Goal: Information Seeking & Learning: Learn about a topic

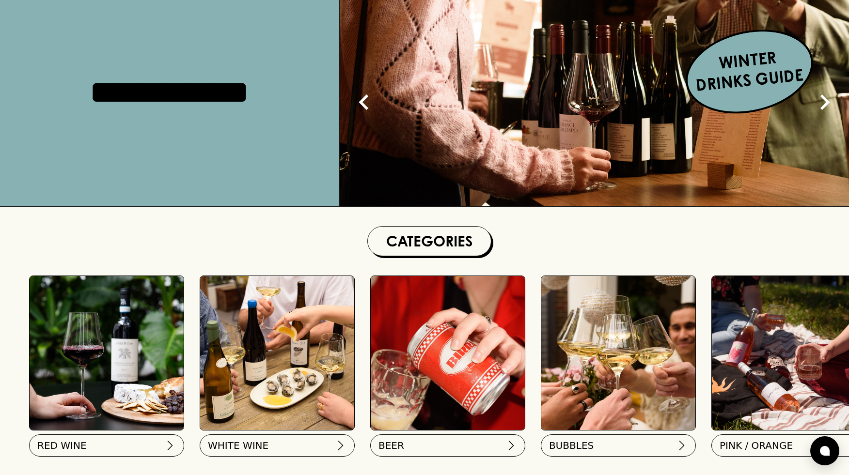
scroll to position [182, 0]
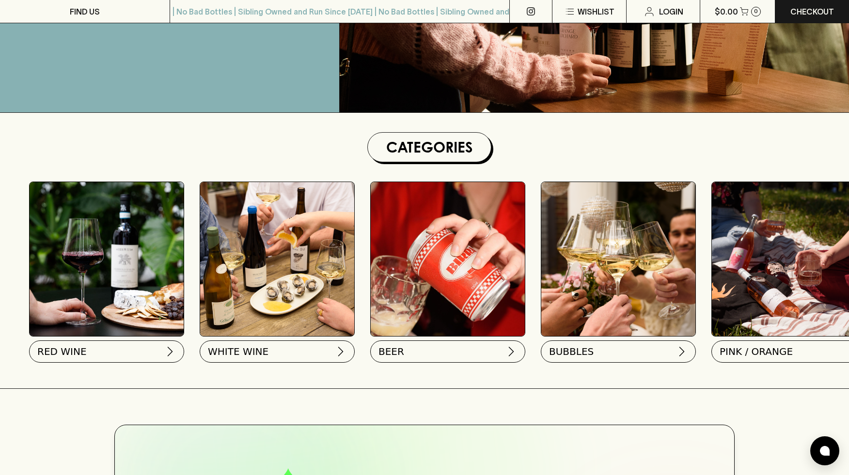
click at [76, 258] on img at bounding box center [107, 259] width 154 height 154
click at [88, 352] on button "RED WINE" at bounding box center [105, 350] width 155 height 22
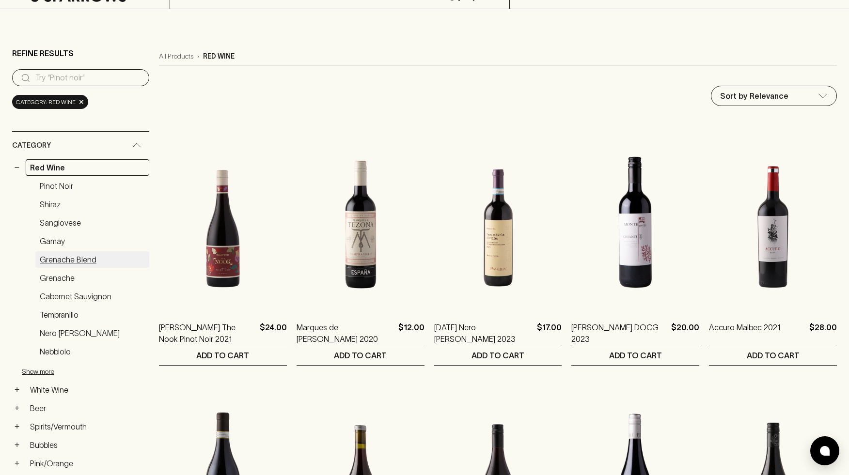
scroll to position [75, 0]
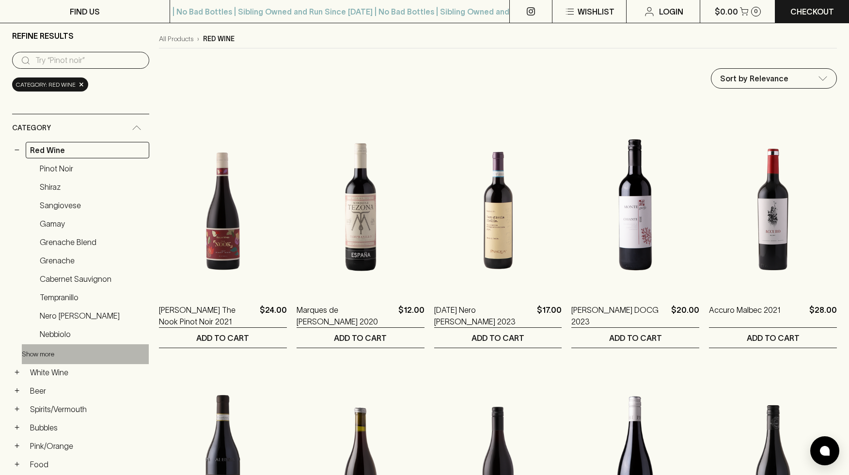
click at [45, 351] on button "Show more" at bounding box center [85, 355] width 127 height 20
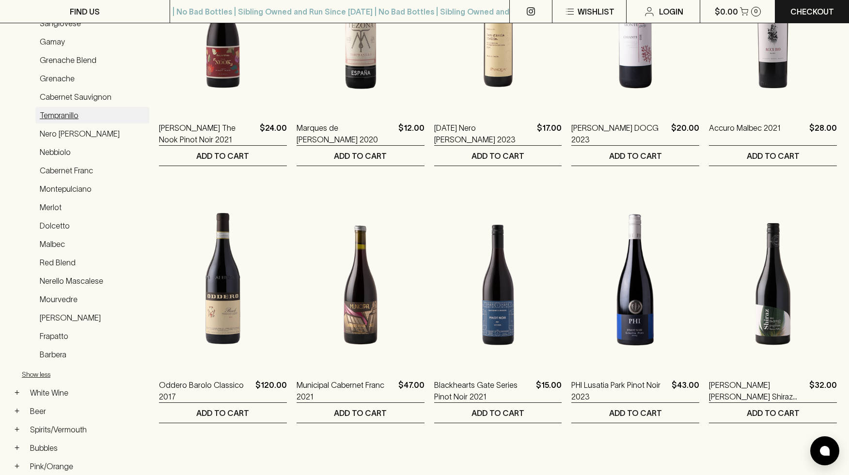
scroll to position [67, 0]
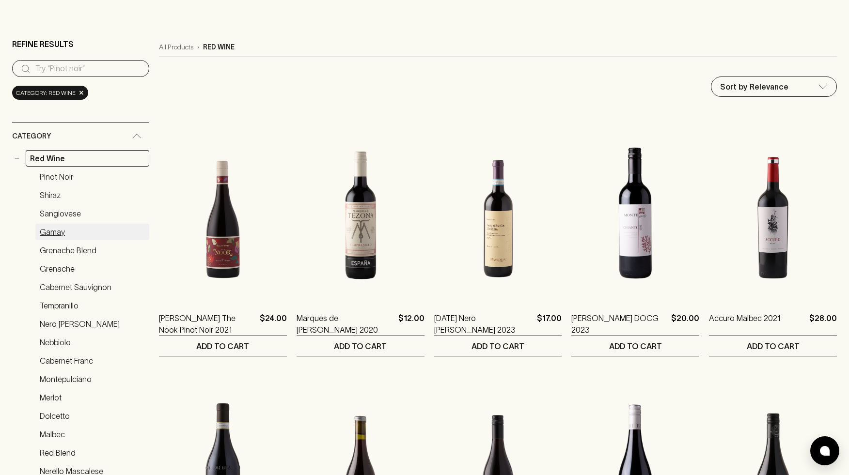
click at [52, 230] on link "Gamay" at bounding box center [92, 232] width 114 height 16
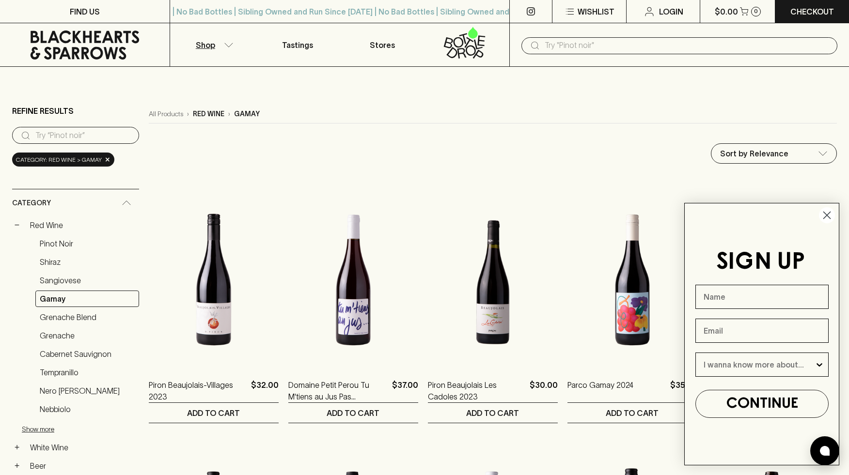
click at [825, 217] on icon "Close dialog" at bounding box center [827, 215] width 7 height 7
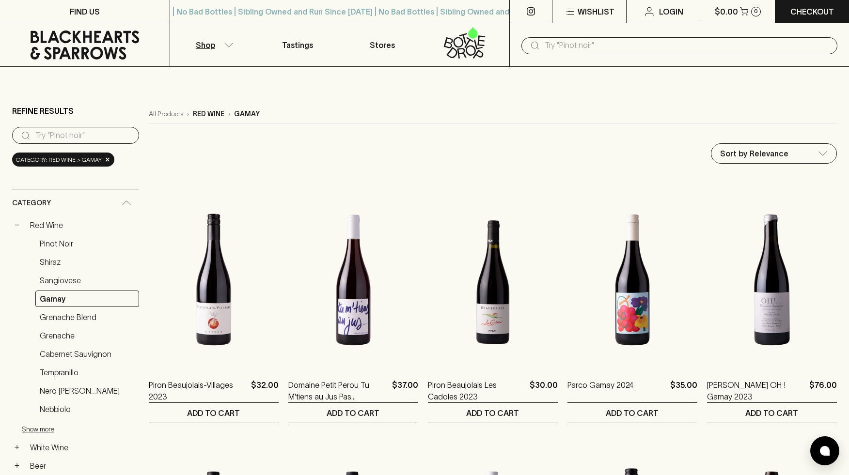
click at [586, 49] on input "text" at bounding box center [687, 46] width 285 height 16
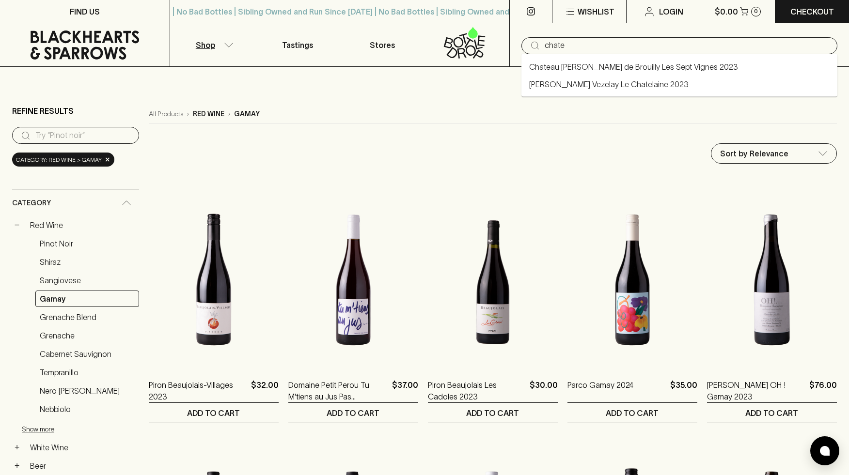
type input "chatea"
click at [587, 66] on link "Chateau Thivin Cote de Brouilly Les Sept Vignes 2023" at bounding box center [633, 67] width 209 height 12
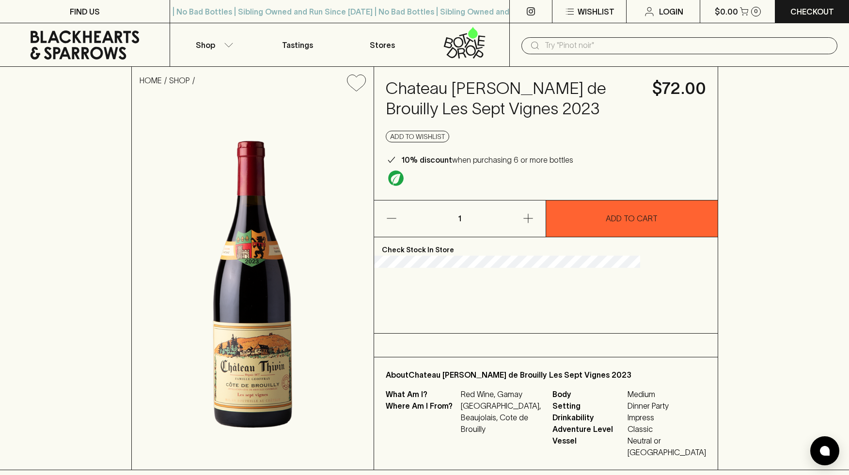
click at [458, 256] on p "Check Stock In Store" at bounding box center [546, 246] width 344 height 18
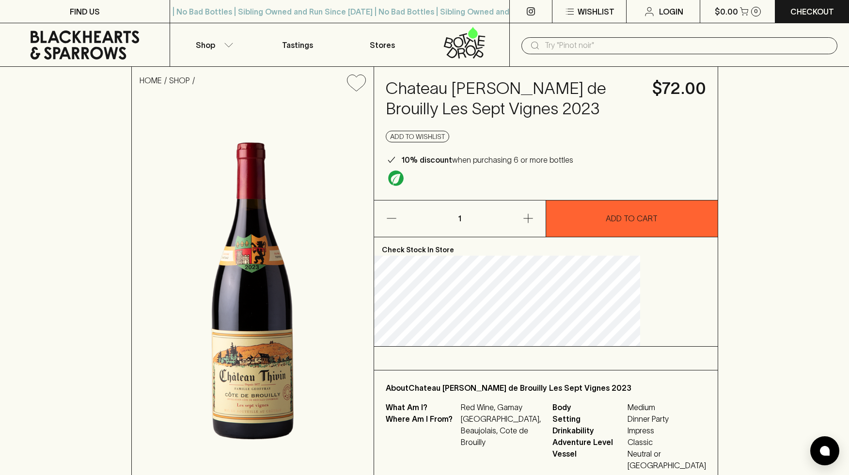
scroll to position [57, 0]
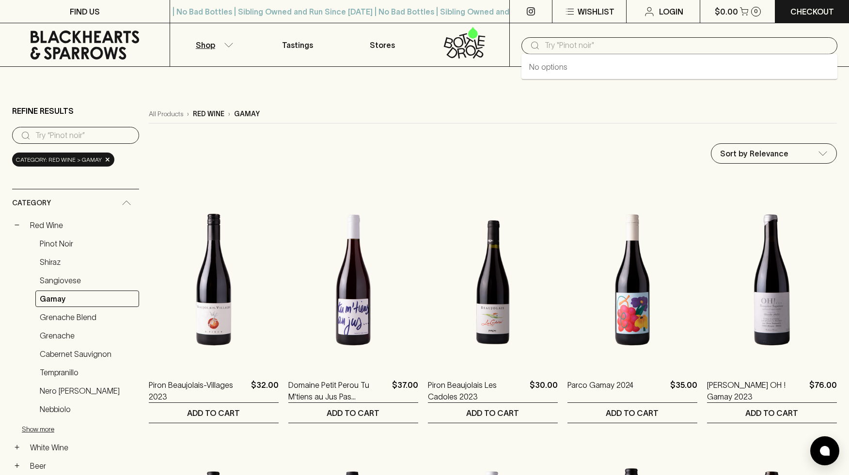
click at [555, 44] on input "text" at bounding box center [687, 46] width 285 height 16
type input "chateau"
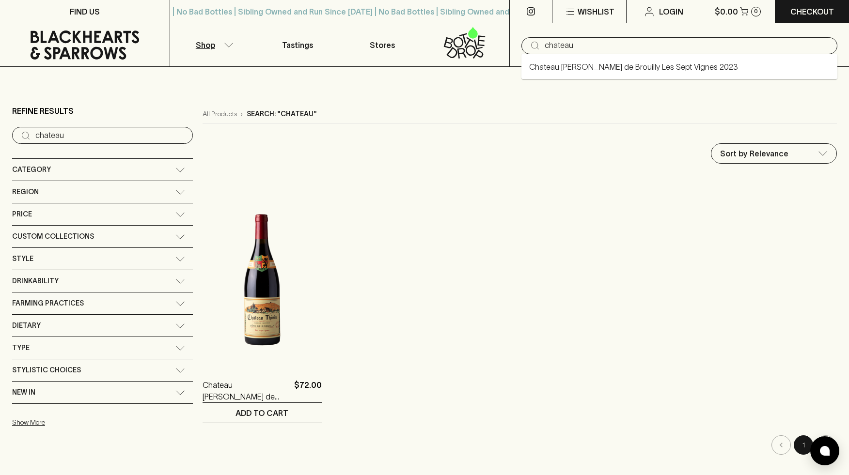
drag, startPoint x: 577, startPoint y: 45, endPoint x: 519, endPoint y: 40, distance: 58.3
click at [519, 40] on div "​ chateau" at bounding box center [679, 45] width 340 height 44
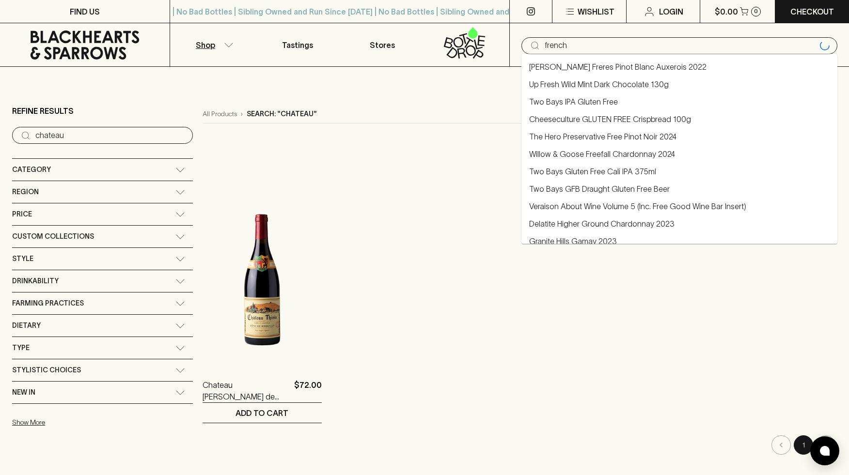
type input "french"
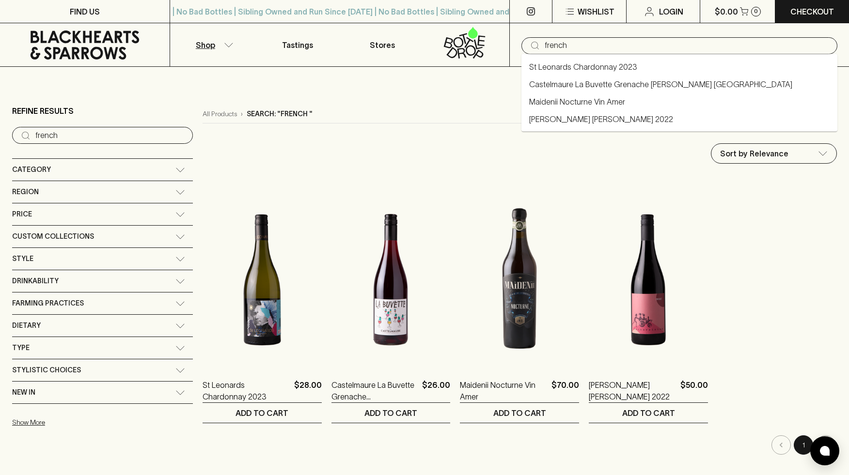
drag, startPoint x: 580, startPoint y: 44, endPoint x: 503, endPoint y: 36, distance: 77.0
click at [503, 36] on div "Shop Tastings Stores ​ french" at bounding box center [424, 45] width 849 height 44
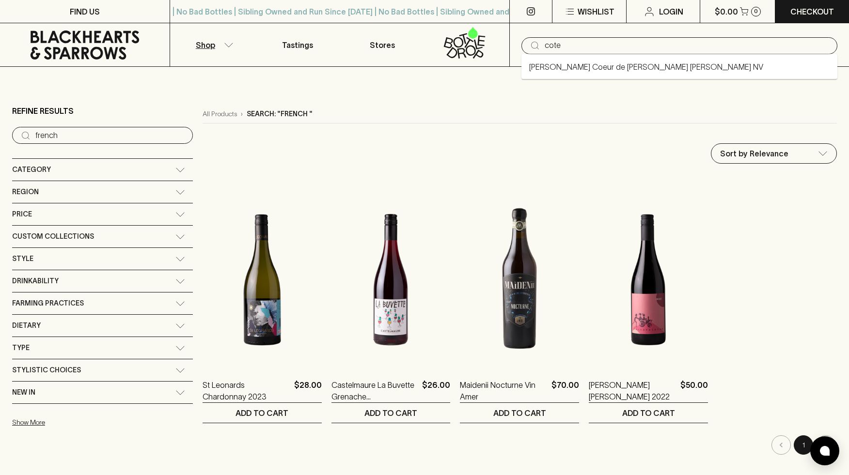
type input "cote"
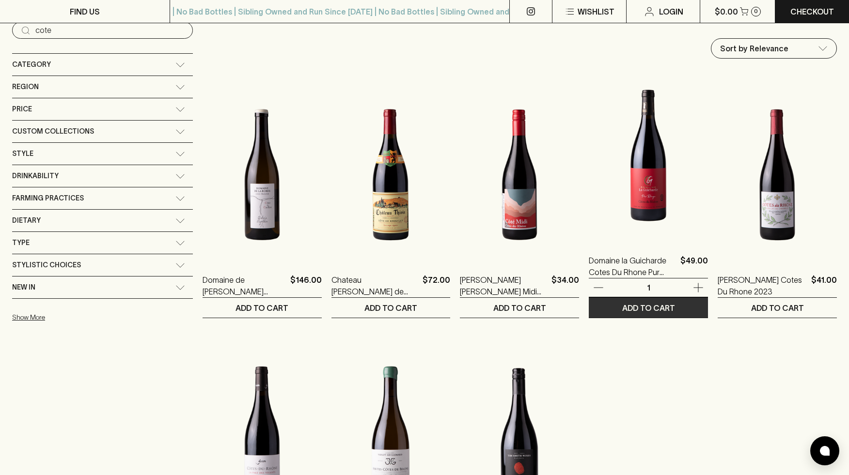
scroll to position [322, 0]
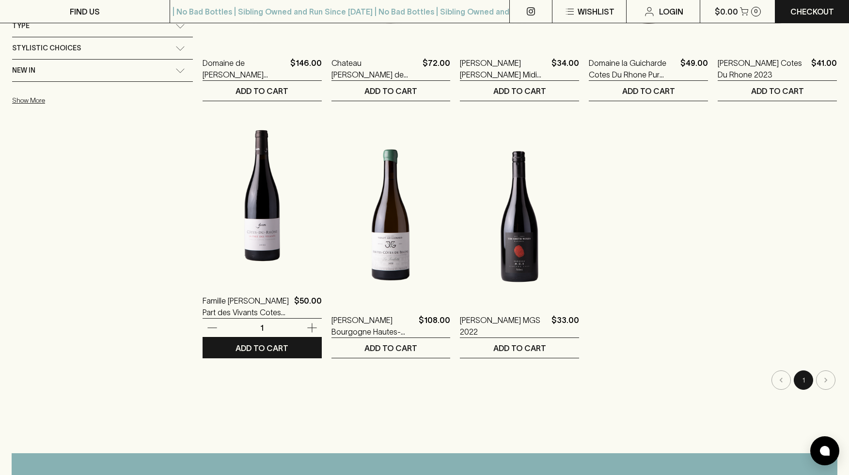
click at [203, 222] on img at bounding box center [262, 196] width 119 height 170
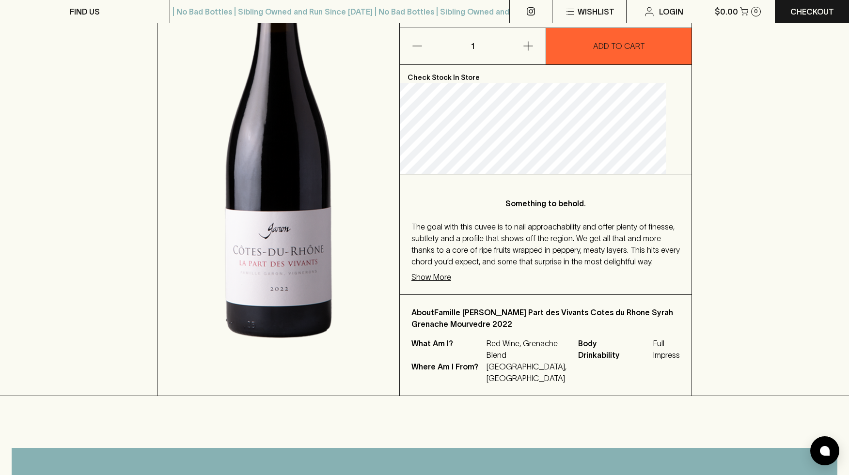
scroll to position [342, 0]
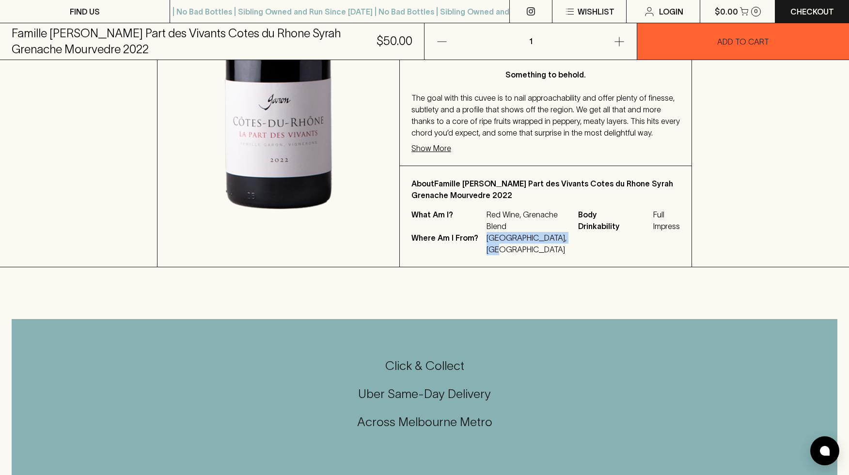
drag, startPoint x: 556, startPoint y: 261, endPoint x: 493, endPoint y: 262, distance: 62.5
click at [493, 255] on div "What Am I? Red Wine, Grenache Blend Where Am I From? France, Northern Rhone Bod…" at bounding box center [545, 232] width 268 height 47
drag, startPoint x: 527, startPoint y: 265, endPoint x: 558, endPoint y: 258, distance: 31.7
click at [528, 255] on p "France, Northern Rhone" at bounding box center [527, 243] width 80 height 23
drag, startPoint x: 558, startPoint y: 258, endPoint x: 499, endPoint y: 260, distance: 58.7
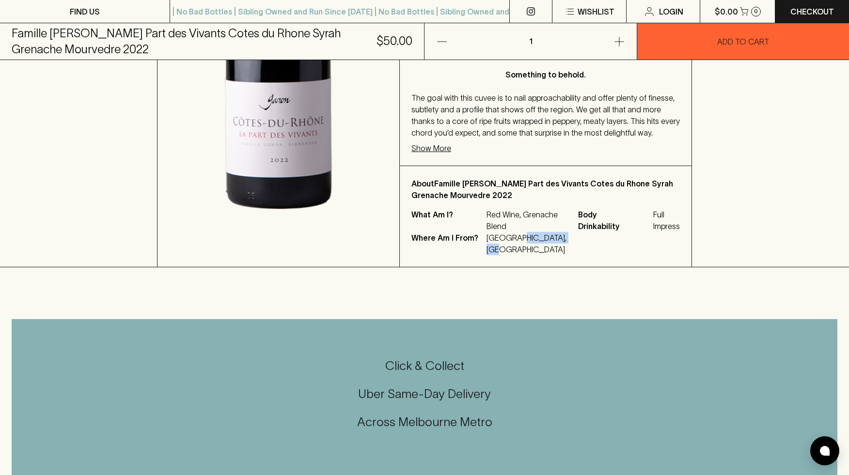
click at [499, 255] on div "What Am I? Red Wine, Grenache Blend Where Am I From? France, Northern Rhone Bod…" at bounding box center [545, 232] width 268 height 47
copy p "Northern Rhone"
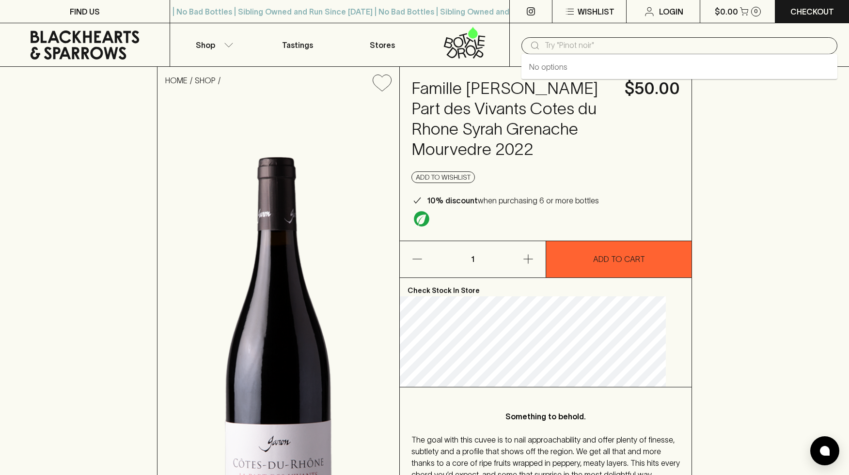
click at [560, 49] on input "text" at bounding box center [687, 46] width 285 height 16
paste input "Northern Rhone"
type input "Northern Rhone"
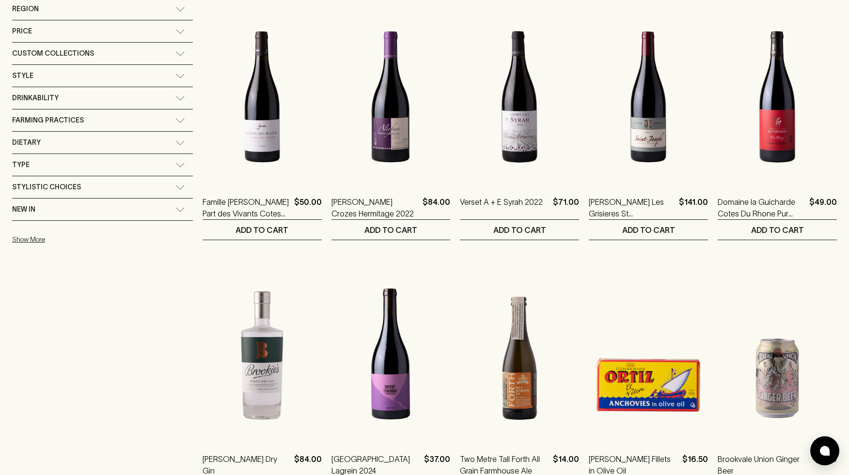
scroll to position [39, 0]
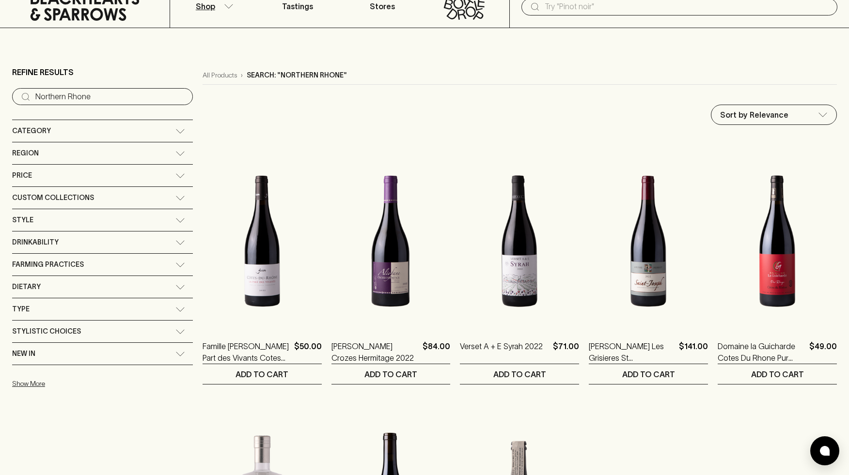
click at [40, 134] on span "Category" at bounding box center [31, 131] width 39 height 12
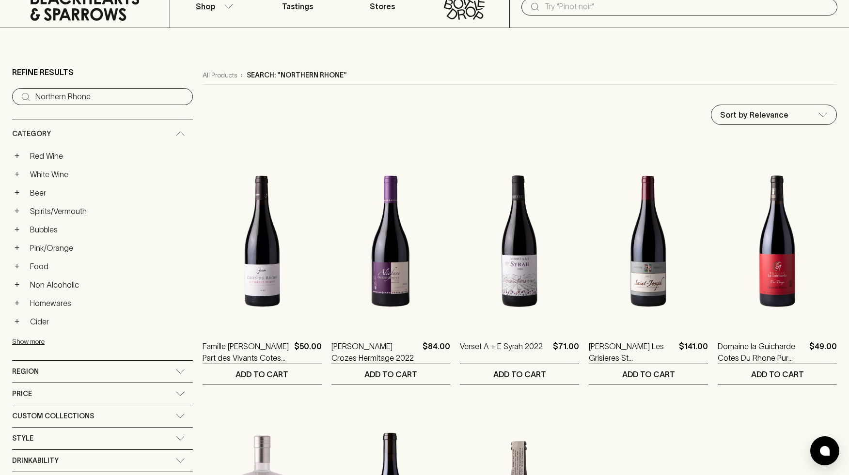
click at [40, 131] on span "Category" at bounding box center [31, 134] width 39 height 12
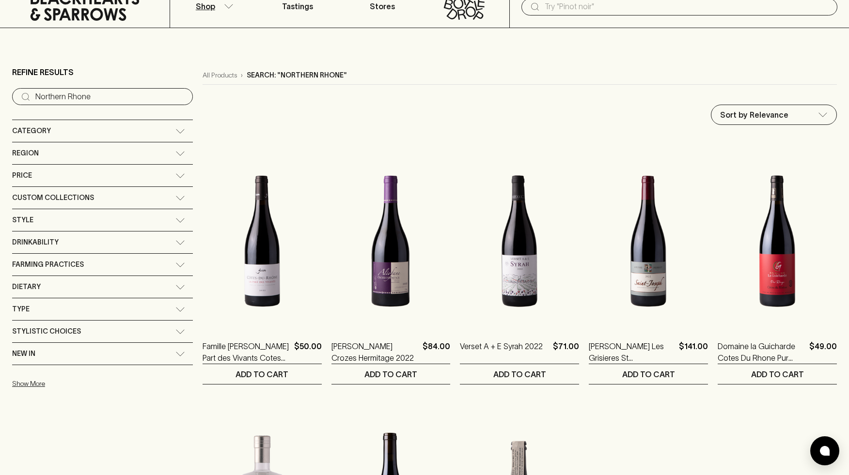
click at [41, 156] on div "Region" at bounding box center [93, 153] width 163 height 12
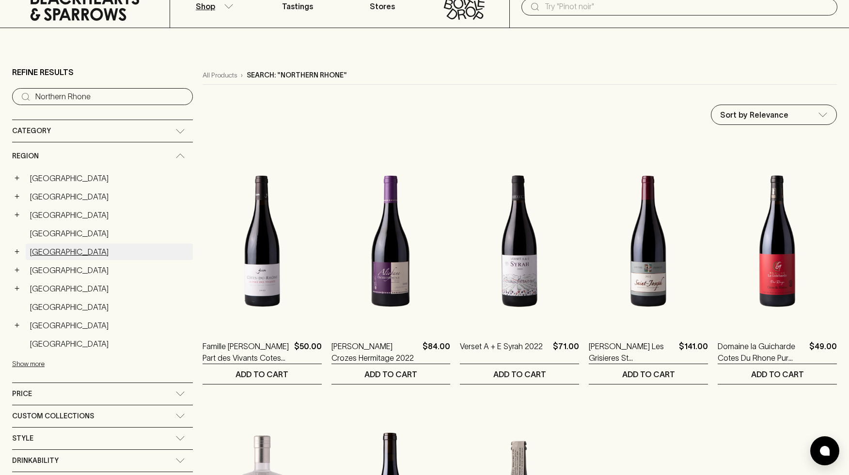
click at [48, 252] on link "France" at bounding box center [109, 252] width 167 height 16
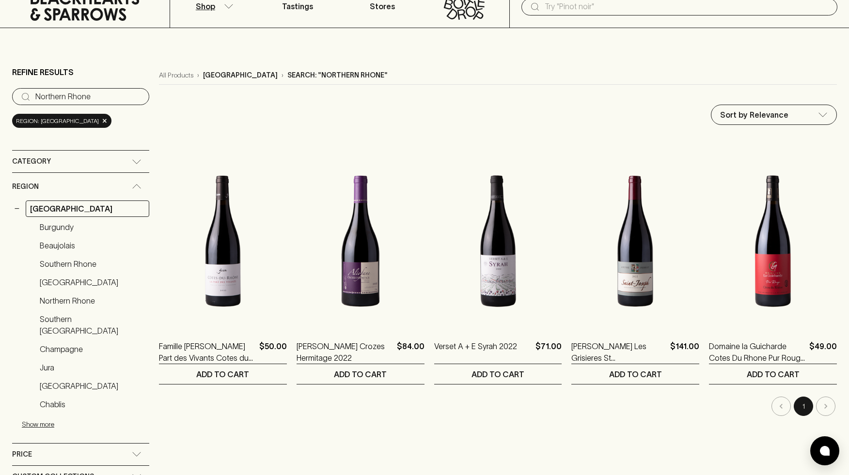
click at [822, 403] on li "pagination navigation" at bounding box center [826, 406] width 22 height 19
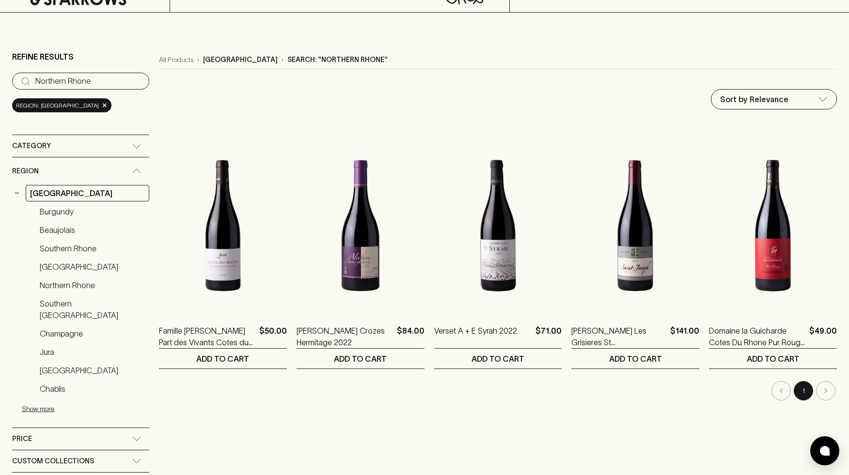
scroll to position [27, 0]
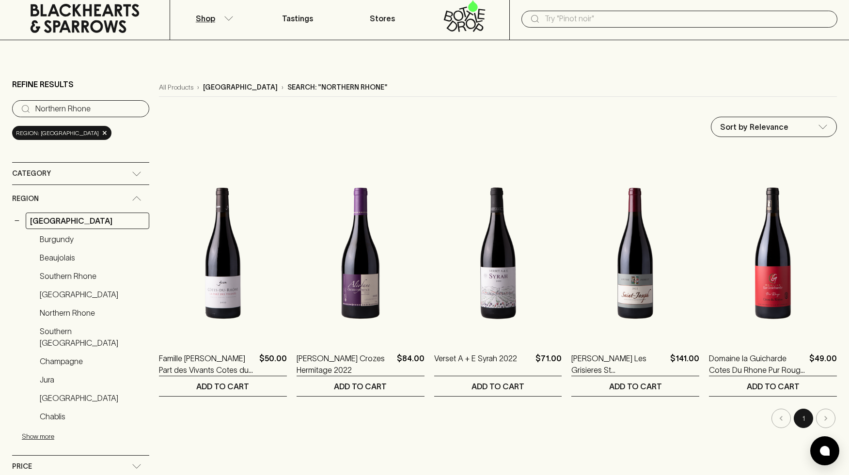
click at [127, 107] on input "Northern Rhone" at bounding box center [88, 109] width 106 height 16
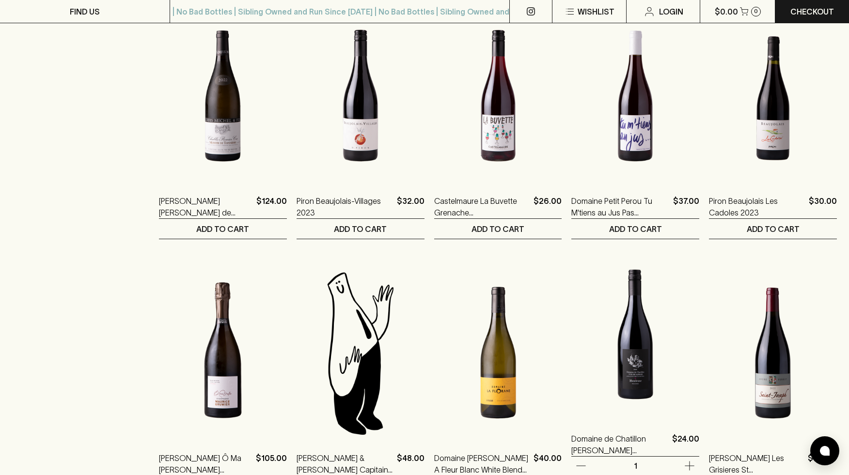
scroll to position [821, 0]
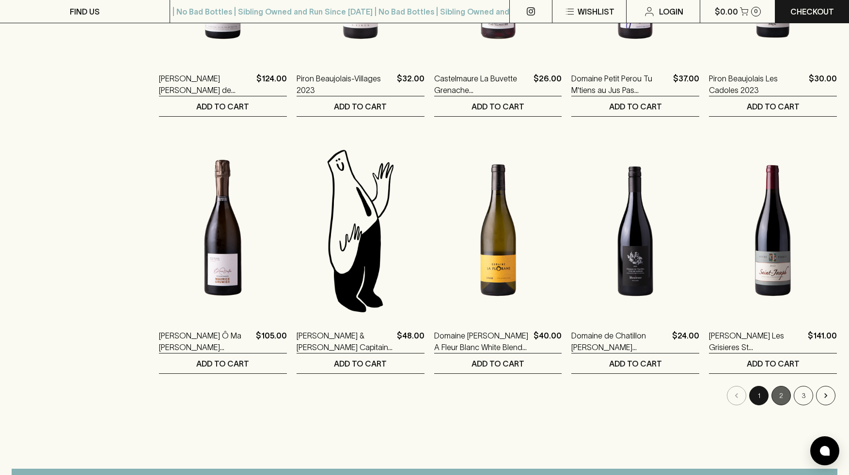
click at [783, 395] on button "2" at bounding box center [780, 395] width 19 height 19
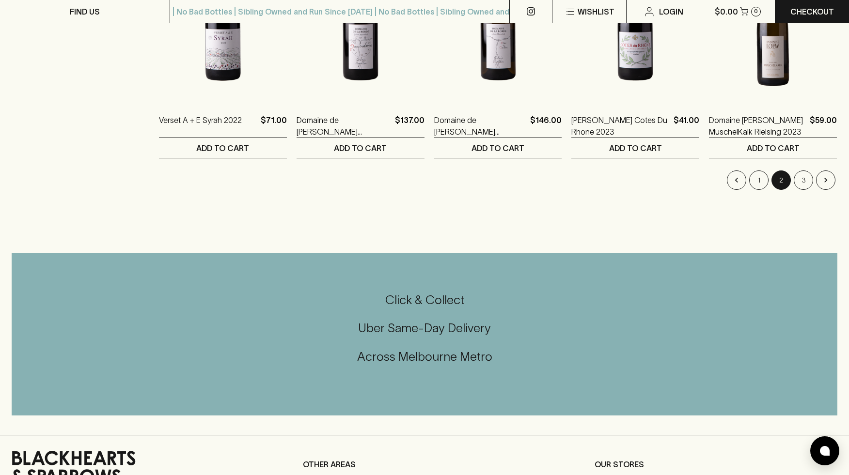
scroll to position [974, 0]
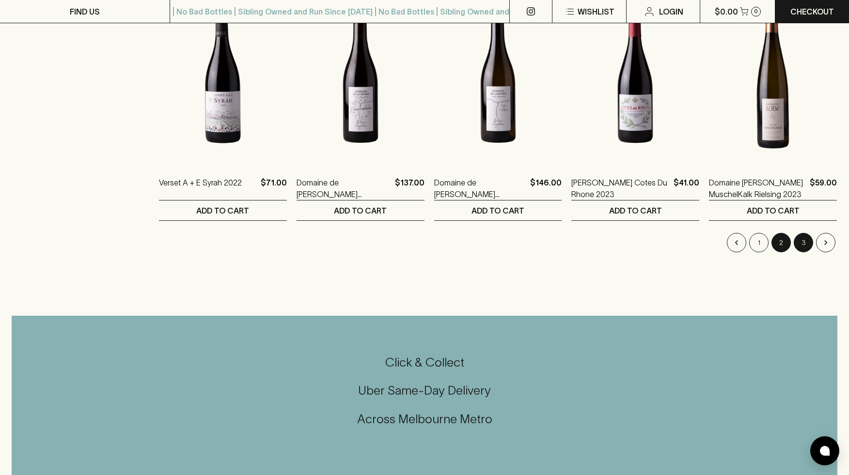
click at [798, 243] on button "3" at bounding box center [803, 242] width 19 height 19
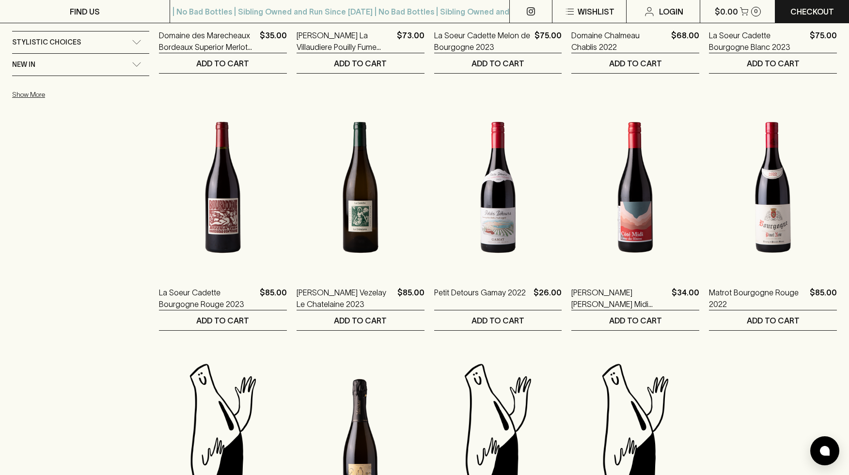
scroll to position [565, 0]
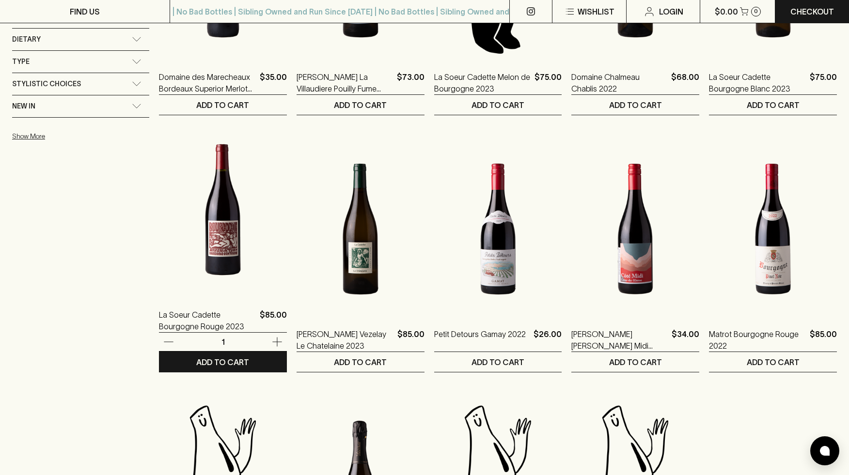
click at [236, 194] on img at bounding box center [223, 210] width 128 height 170
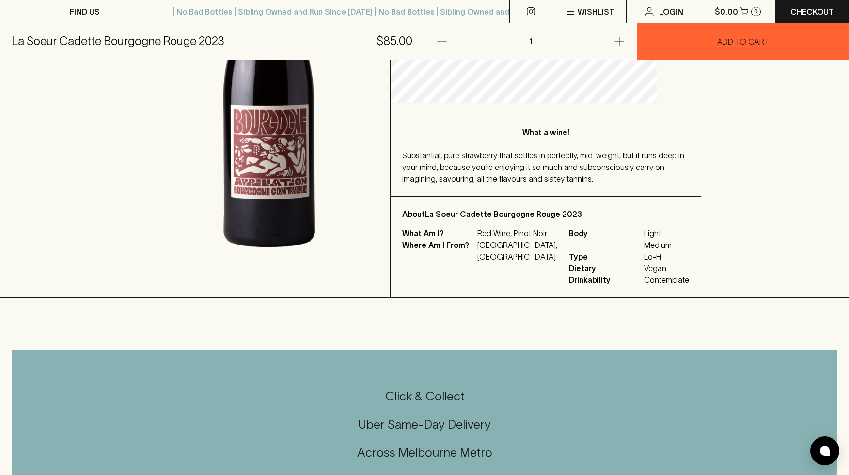
scroll to position [348, 0]
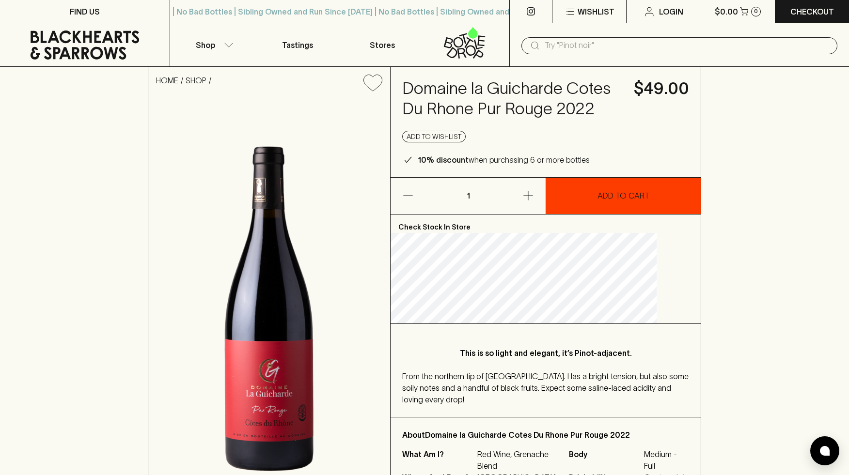
scroll to position [208, 0]
